Goal: Task Accomplishment & Management: Manage account settings

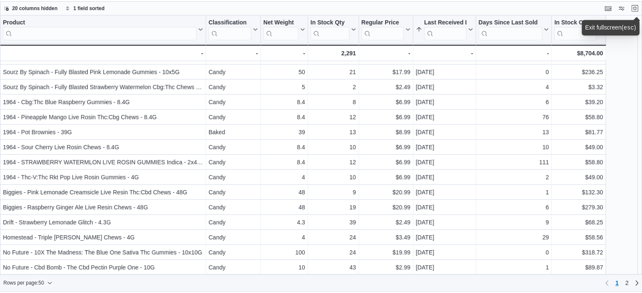
scroll to position [375, 0]
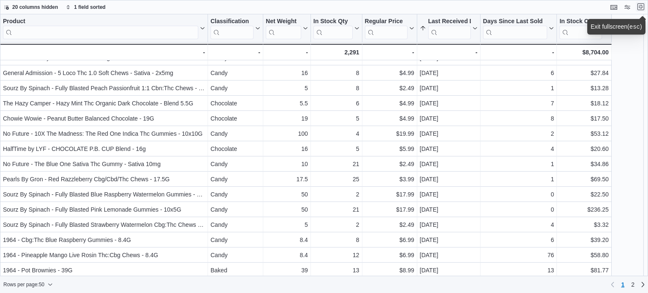
click at [643, 4] on button "Exit fullscreen" at bounding box center [641, 7] width 10 height 10
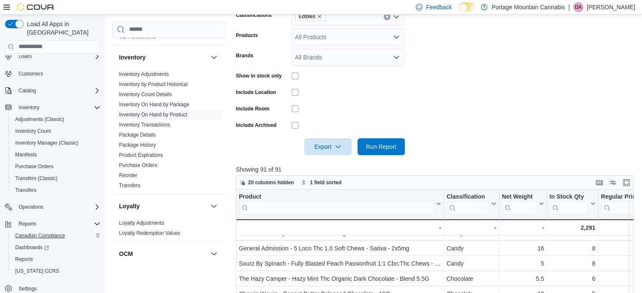
scroll to position [211, 0]
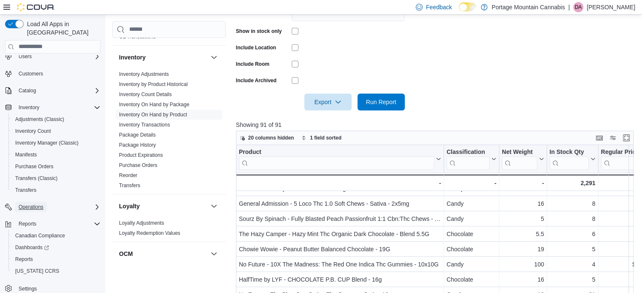
click at [26, 204] on span "Operations" at bounding box center [31, 207] width 25 height 7
click at [39, 216] on span "Cash Management" at bounding box center [36, 219] width 43 height 7
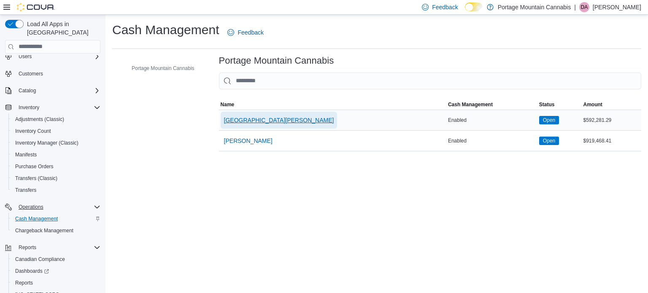
click at [241, 121] on span "[GEOGRAPHIC_DATA][PERSON_NAME]" at bounding box center [279, 120] width 110 height 8
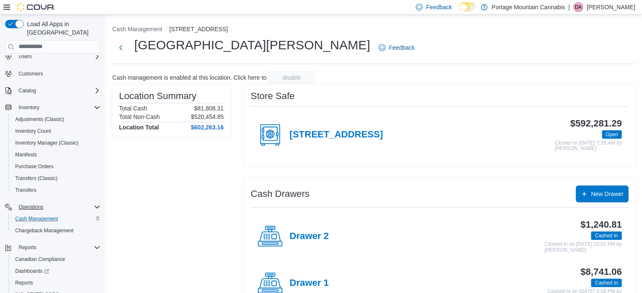
scroll to position [27, 0]
